Goal: Browse casually: Explore the website without a specific task or goal

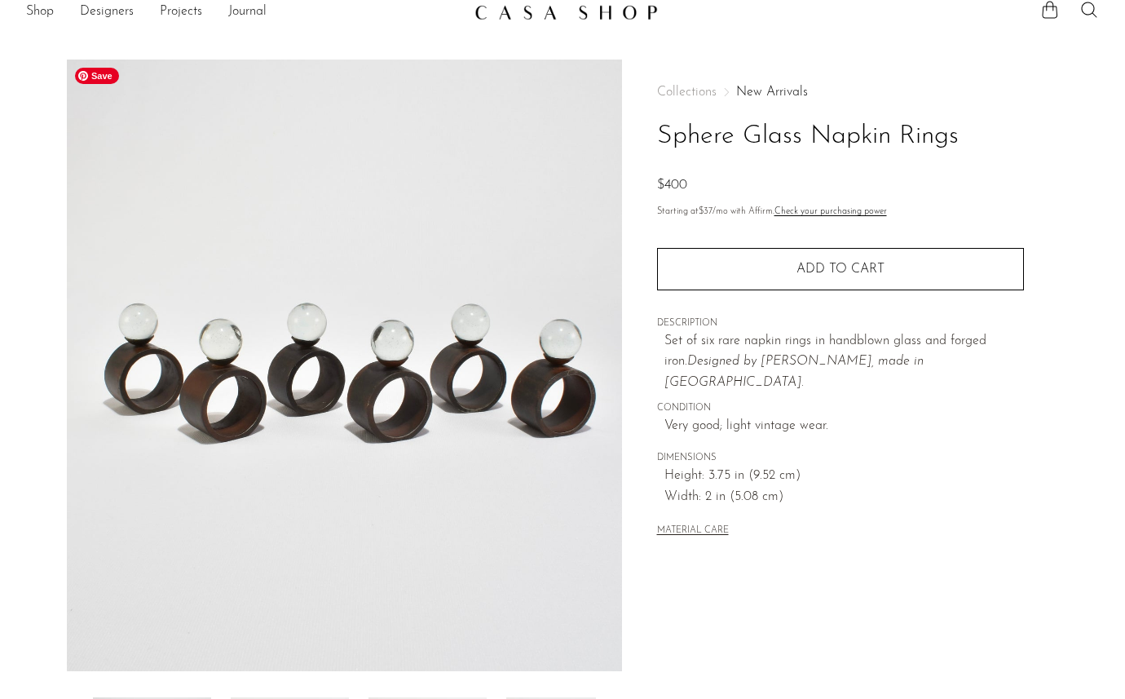
scroll to position [15, 0]
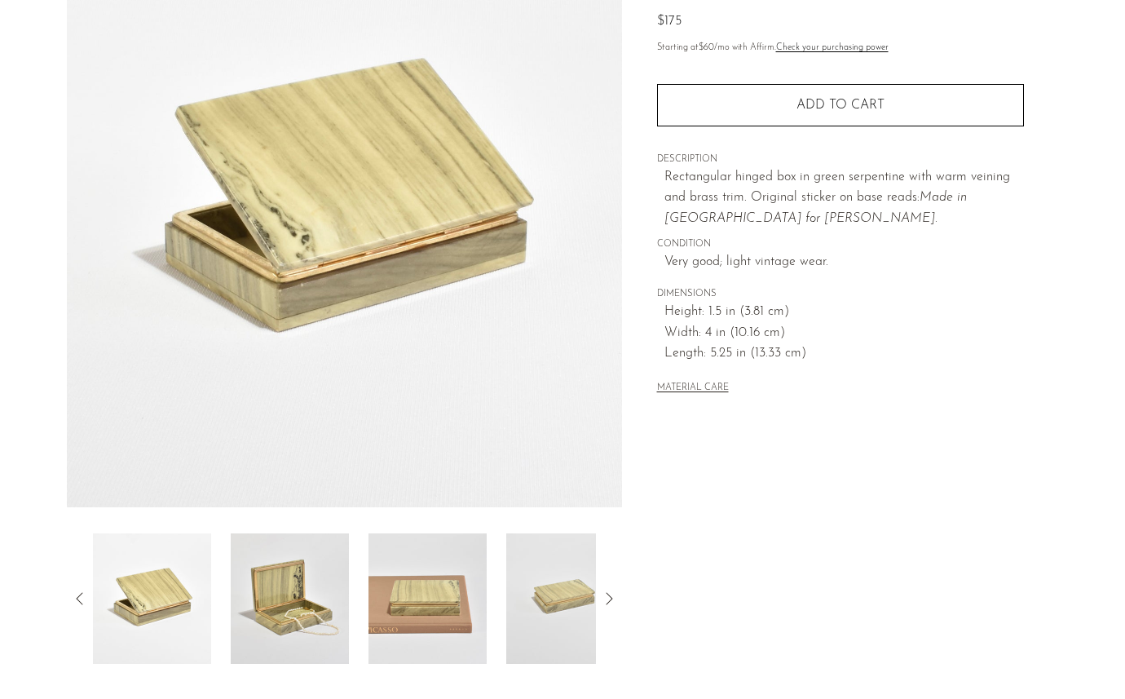
scroll to position [183, 0]
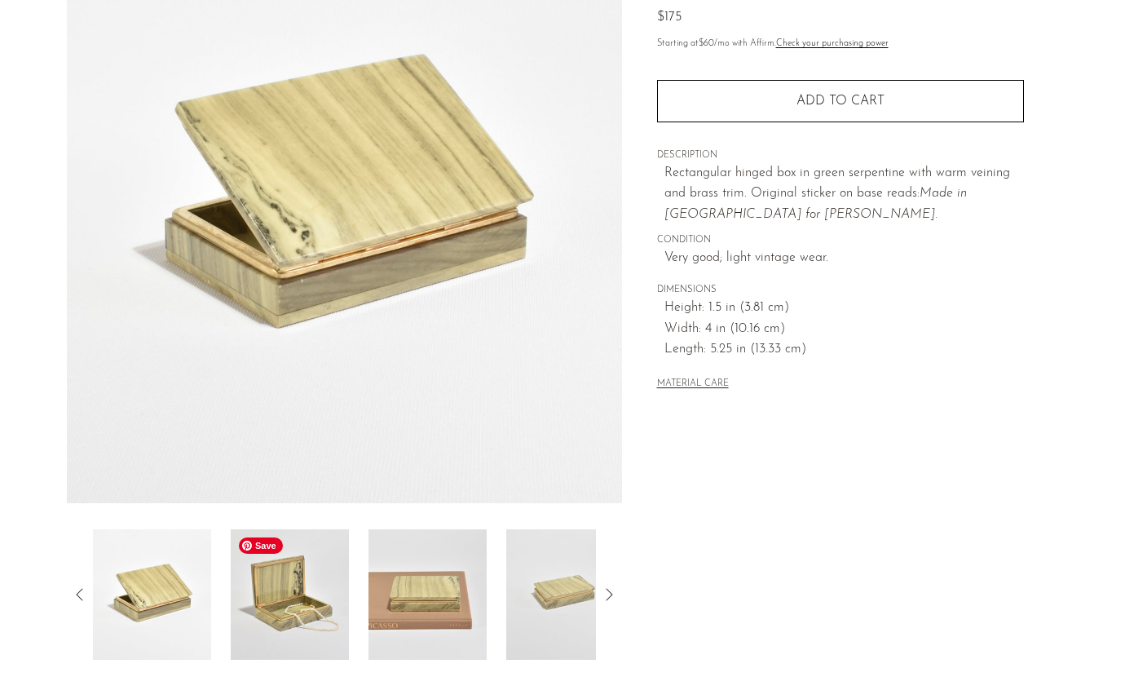
click at [267, 602] on img at bounding box center [290, 594] width 118 height 130
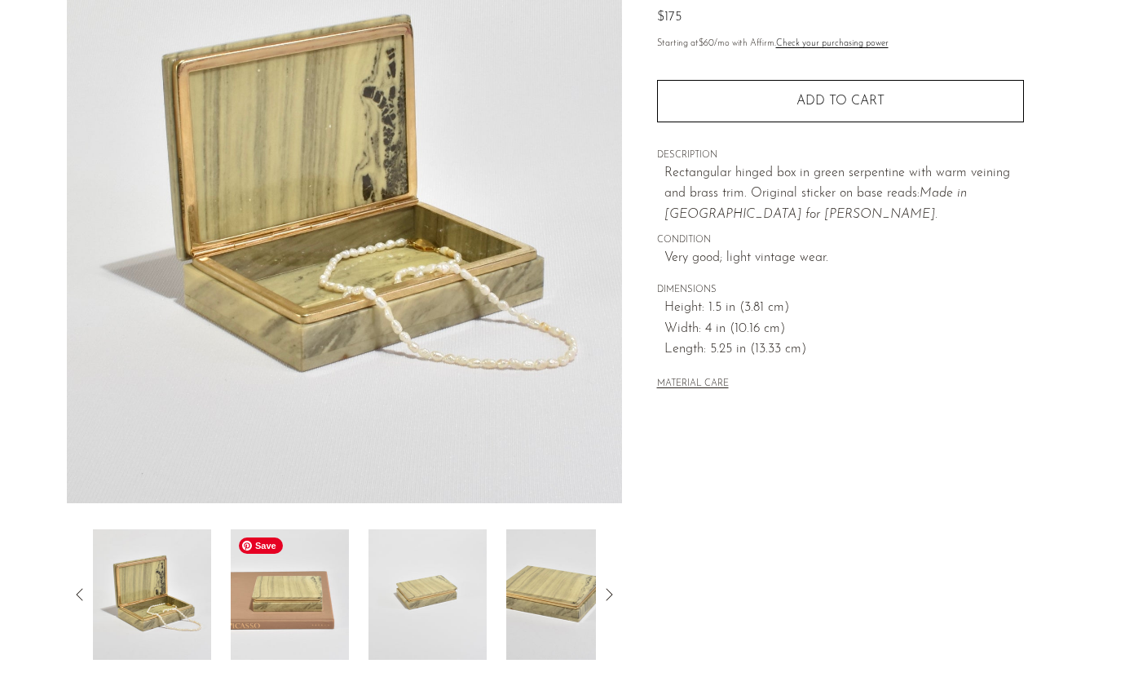
click at [311, 598] on img at bounding box center [290, 594] width 118 height 130
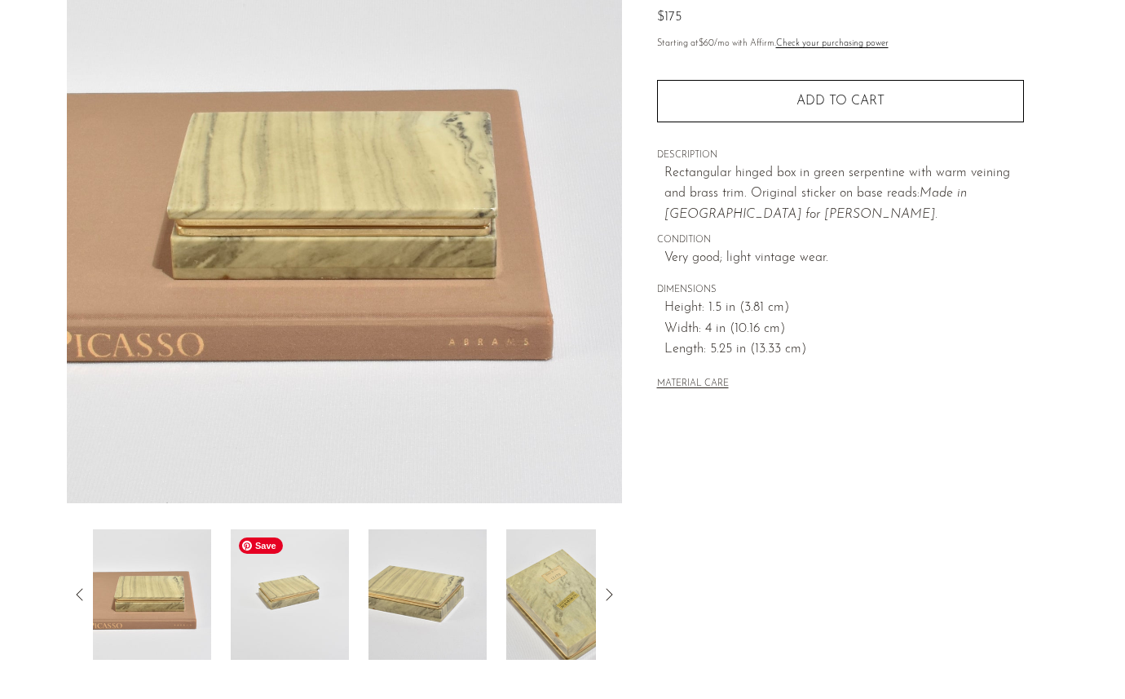
click at [307, 625] on img at bounding box center [290, 594] width 118 height 130
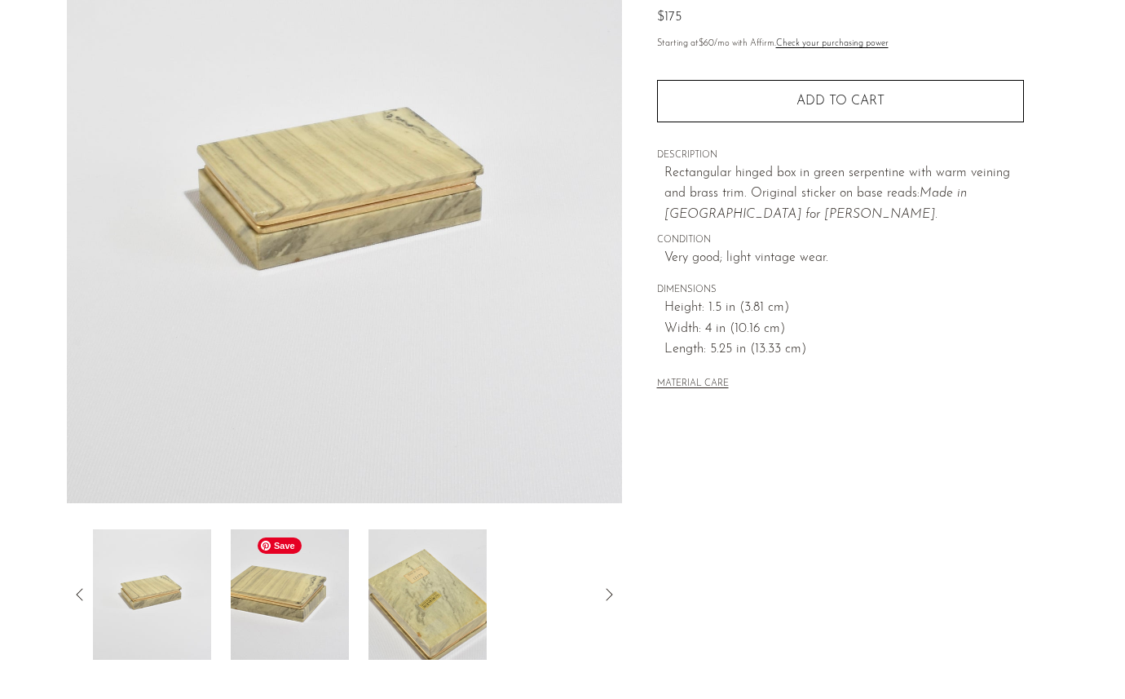
click at [281, 607] on img at bounding box center [290, 594] width 118 height 130
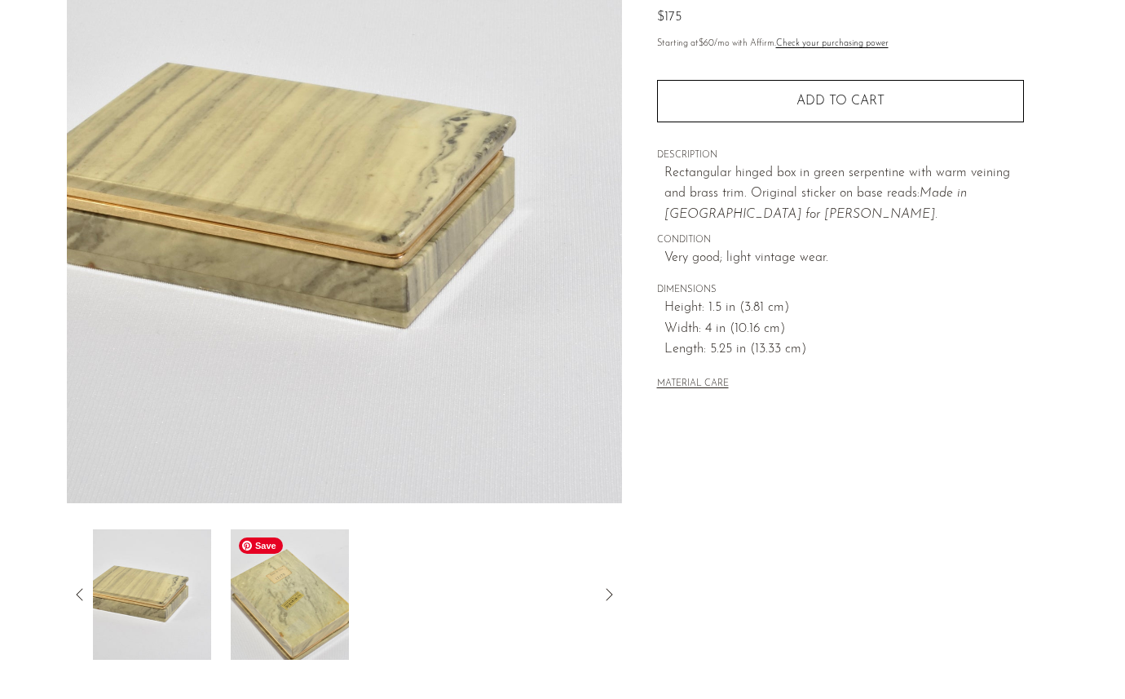
click at [280, 602] on img at bounding box center [290, 594] width 118 height 130
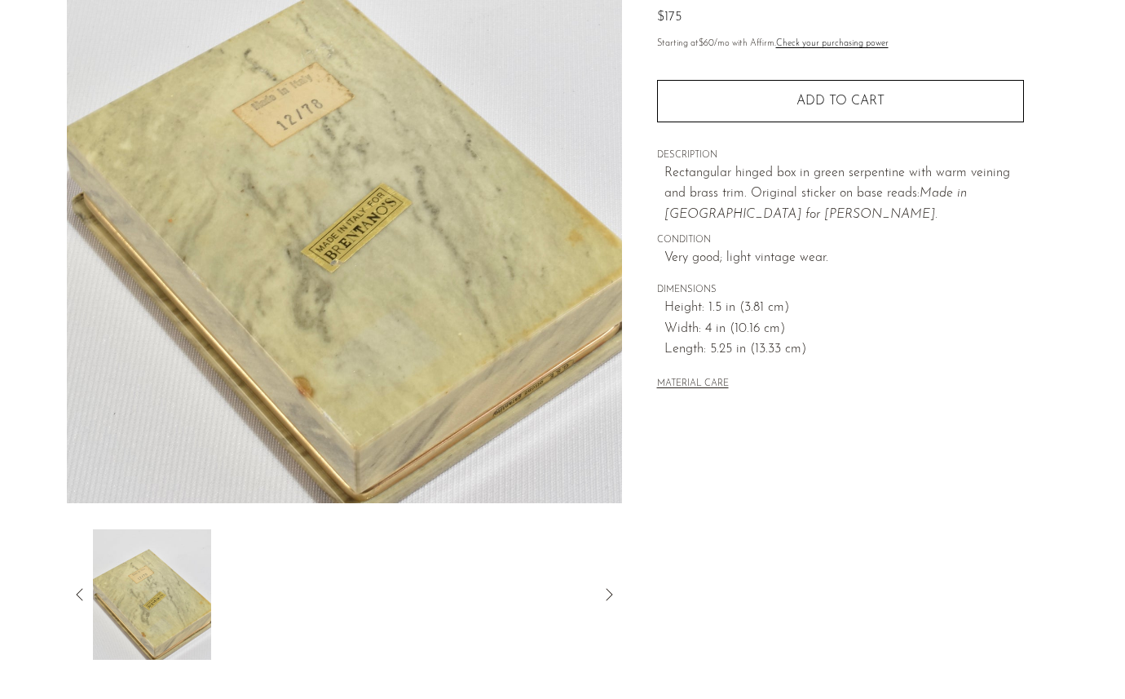
click at [83, 592] on icon at bounding box center [80, 595] width 20 height 20
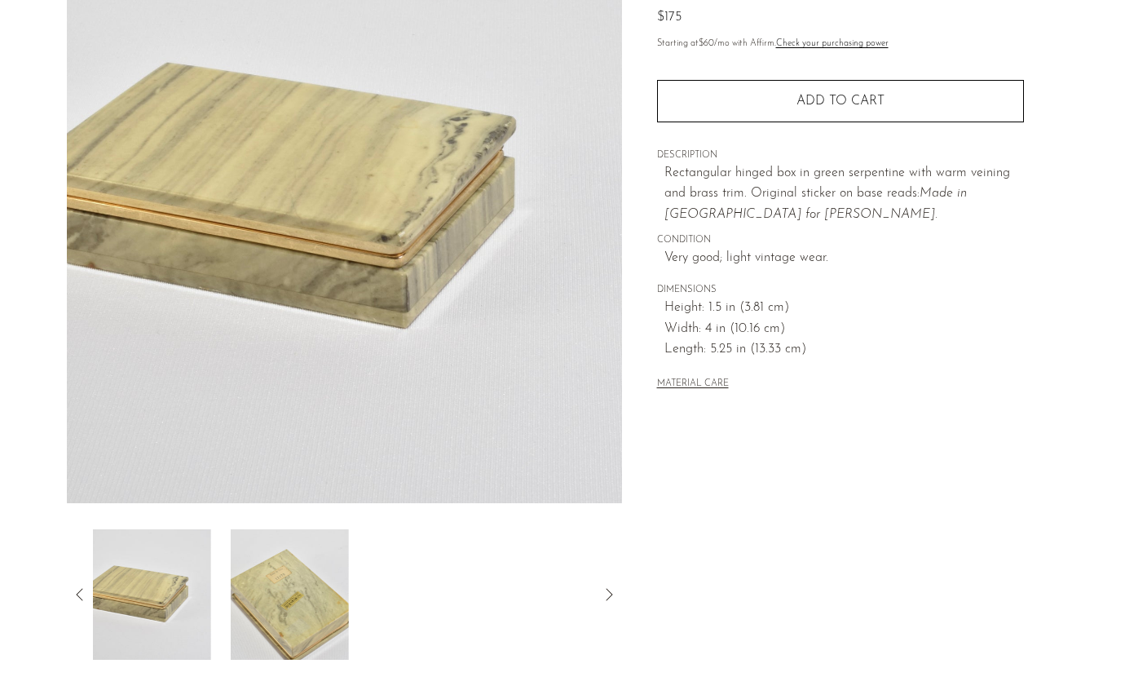
click at [83, 592] on icon at bounding box center [80, 595] width 20 height 20
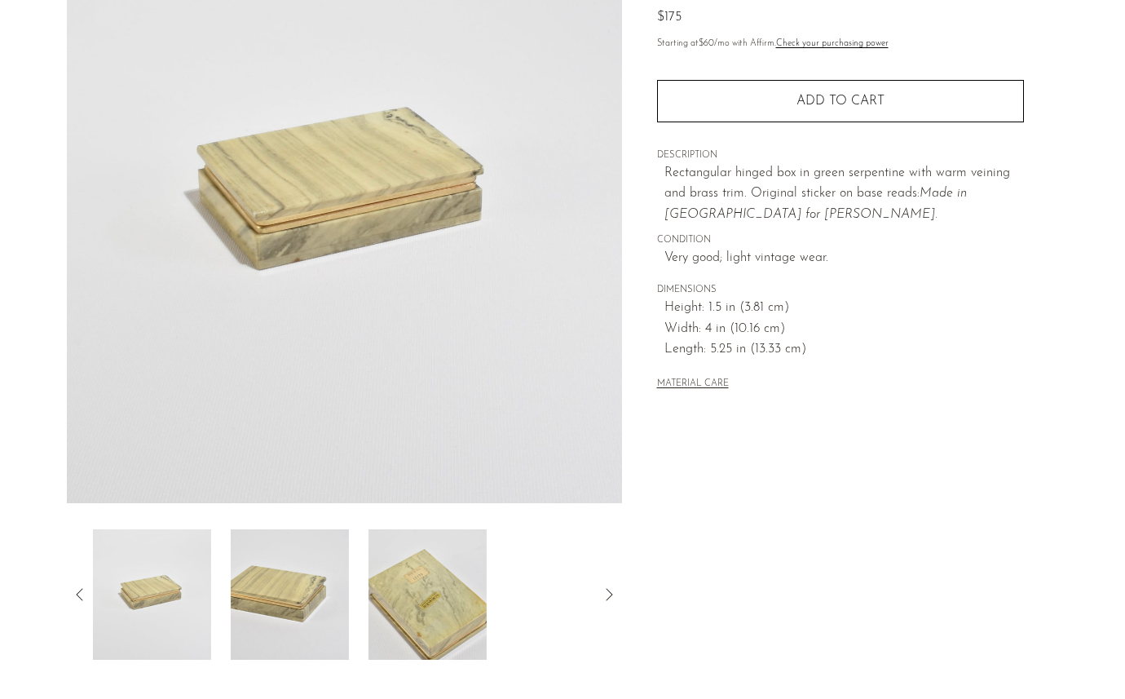
click at [83, 592] on icon at bounding box center [80, 595] width 20 height 20
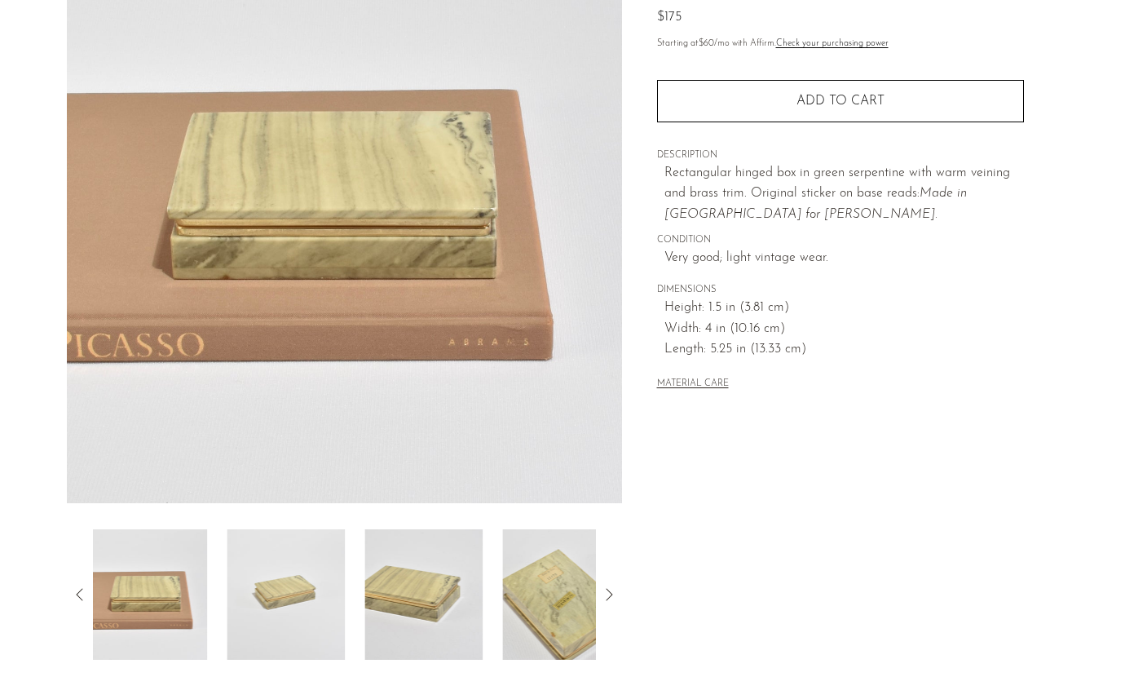
click at [83, 592] on icon at bounding box center [80, 595] width 20 height 20
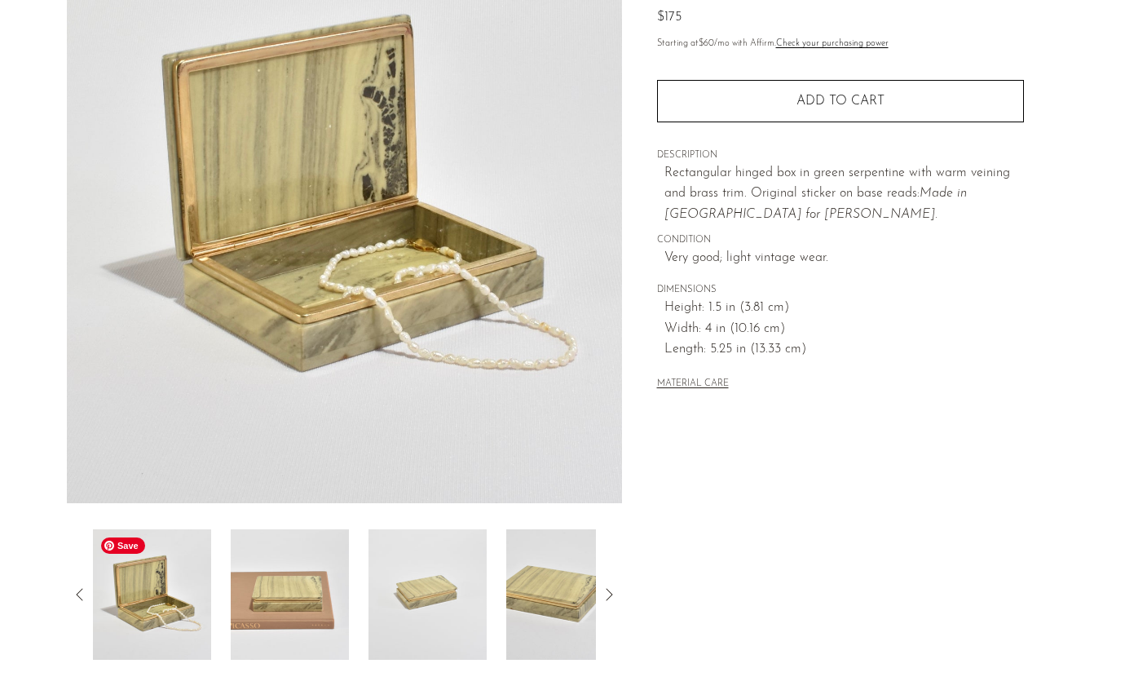
click at [180, 600] on img at bounding box center [152, 594] width 118 height 130
click at [290, 601] on img at bounding box center [290, 594] width 118 height 130
